Goal: Find specific page/section: Find specific page/section

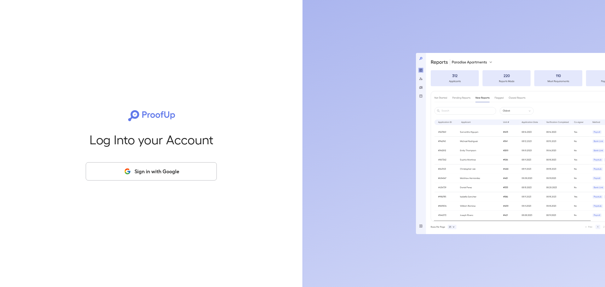
click at [171, 170] on button "Sign in with Google" at bounding box center [151, 171] width 131 height 18
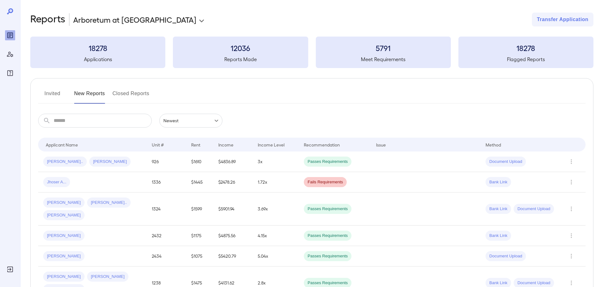
click at [94, 118] on input "text" at bounding box center [103, 121] width 98 height 14
click at [110, 231] on div "Jamal M..." at bounding box center [92, 236] width 98 height 10
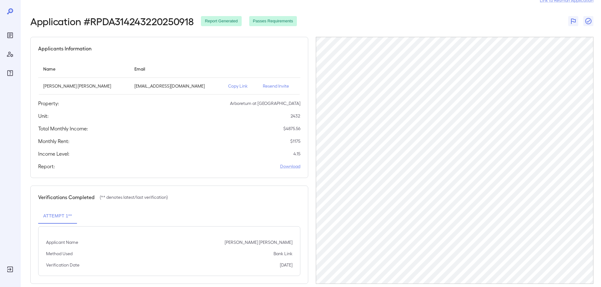
scroll to position [29, 0]
